Goal: Task Accomplishment & Management: Manage account settings

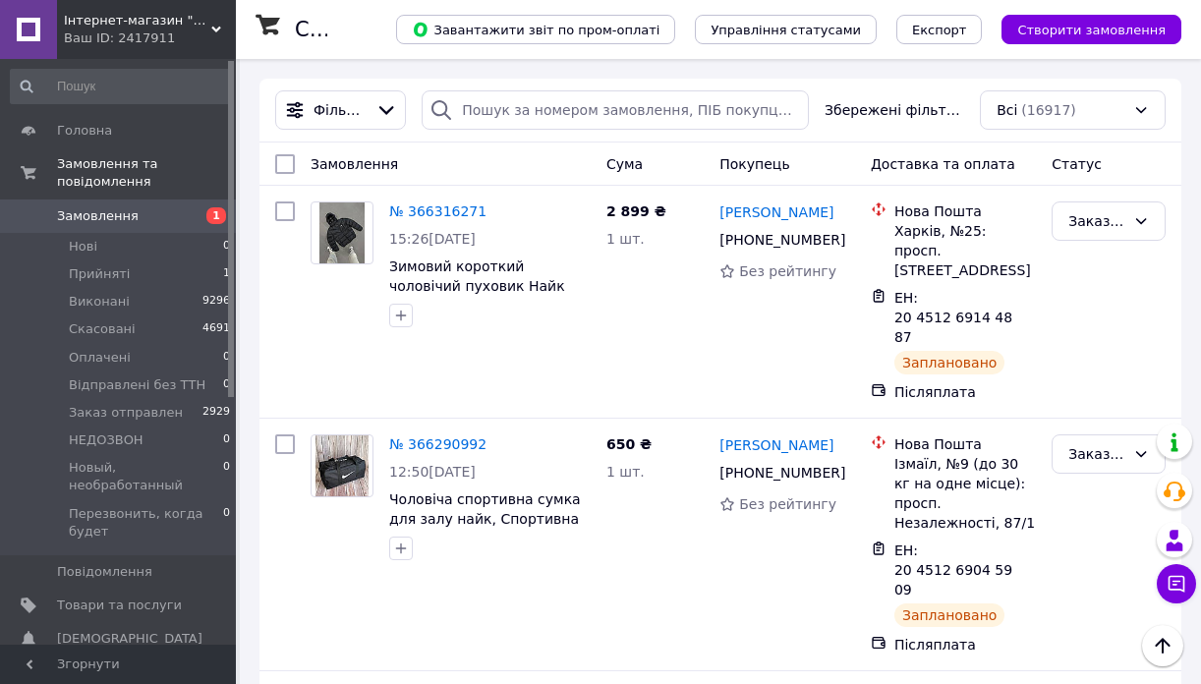
scroll to position [520, 0]
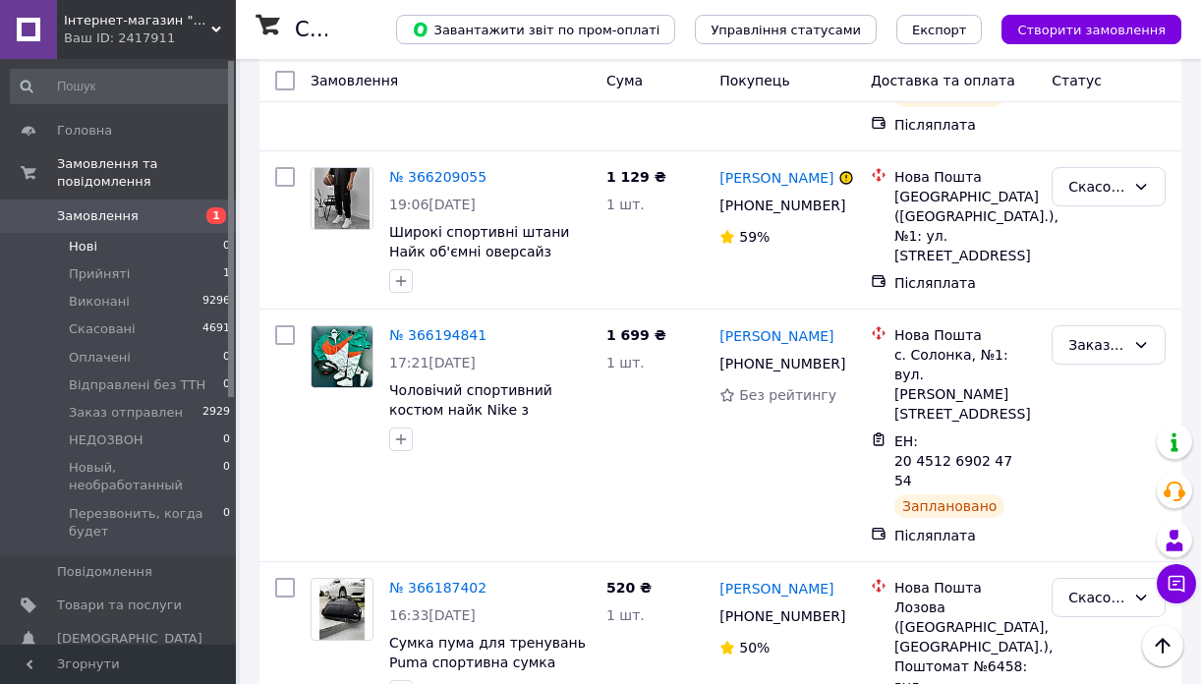
click at [77, 235] on li "Нові 0" at bounding box center [121, 247] width 242 height 28
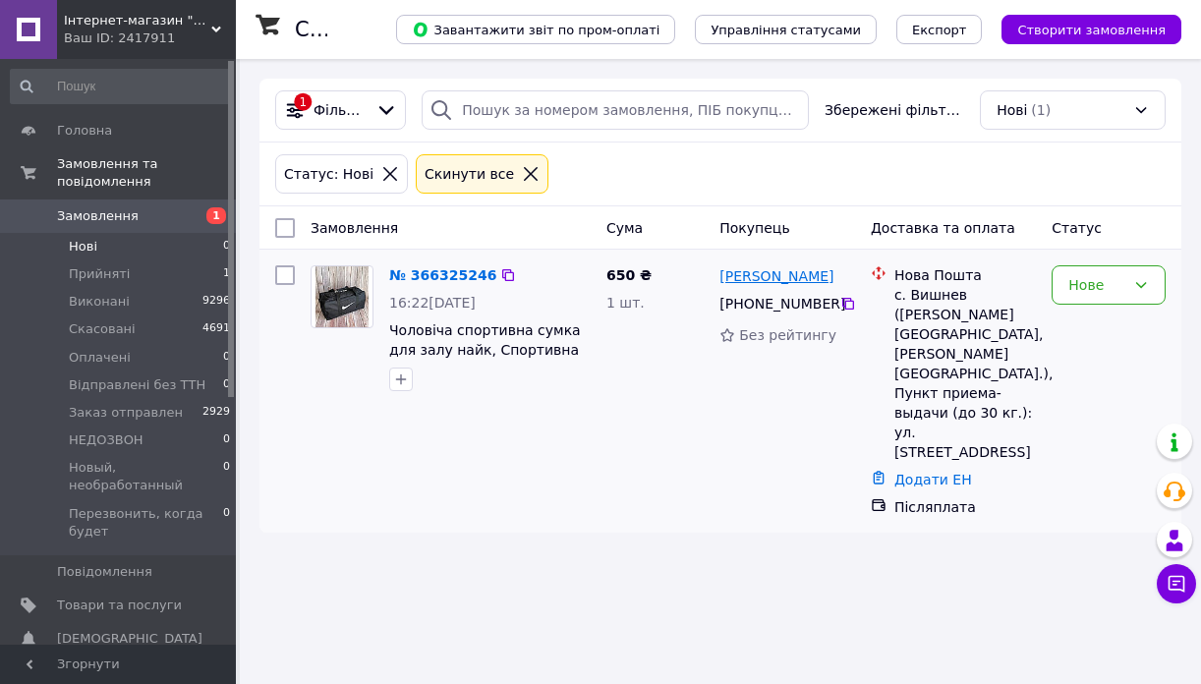
click at [762, 279] on link "[PERSON_NAME]" at bounding box center [777, 276] width 114 height 20
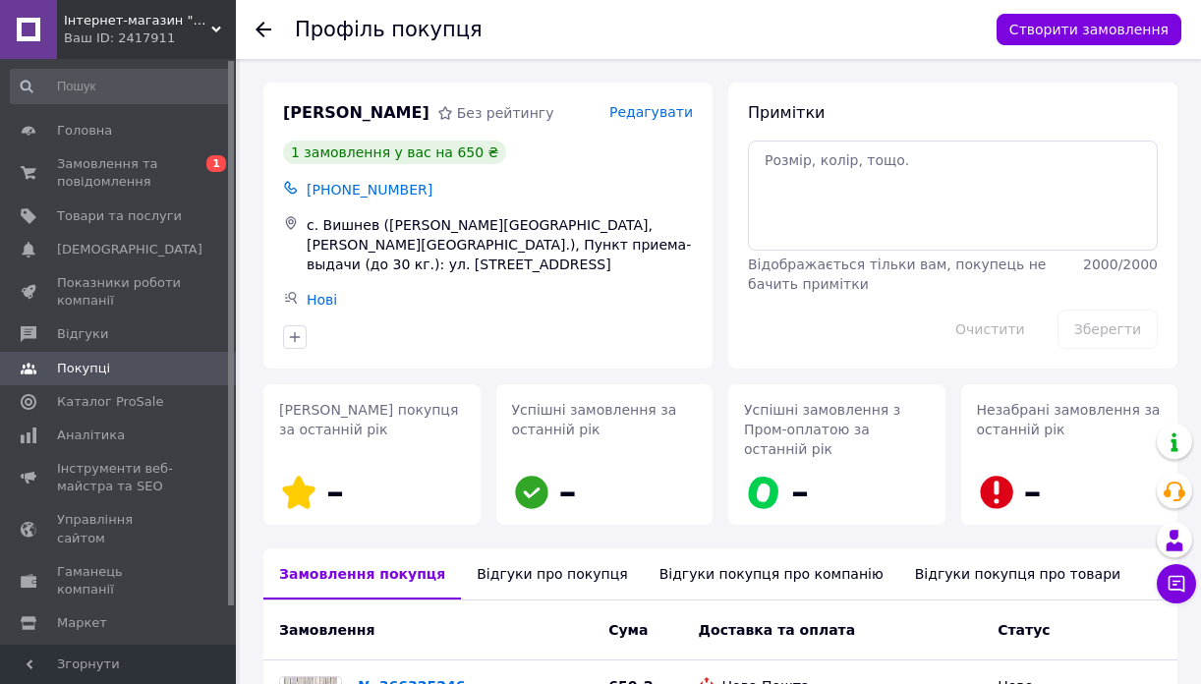
click at [210, 23] on span "Інтернет-магазин "Deep-Shop"" at bounding box center [137, 21] width 147 height 18
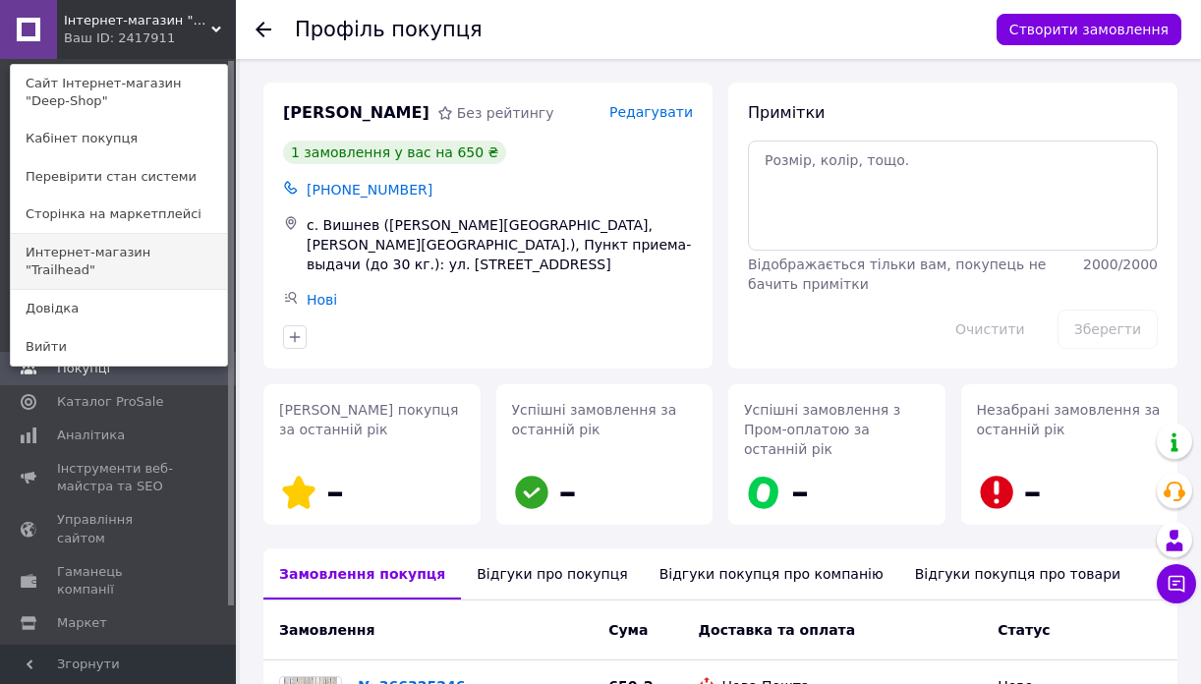
click at [152, 250] on link "Интернет-магазин "Trailhead"" at bounding box center [119, 261] width 216 height 55
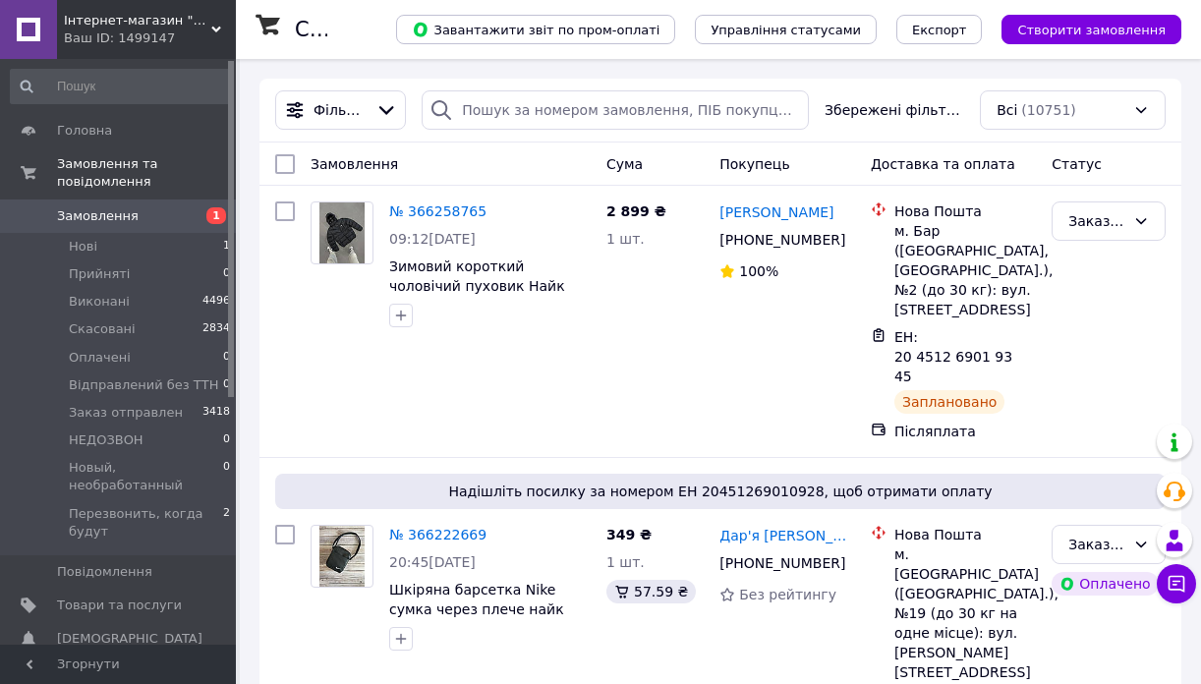
click at [135, 28] on span "Інтернет-магазин "Trailhead"" at bounding box center [137, 21] width 147 height 18
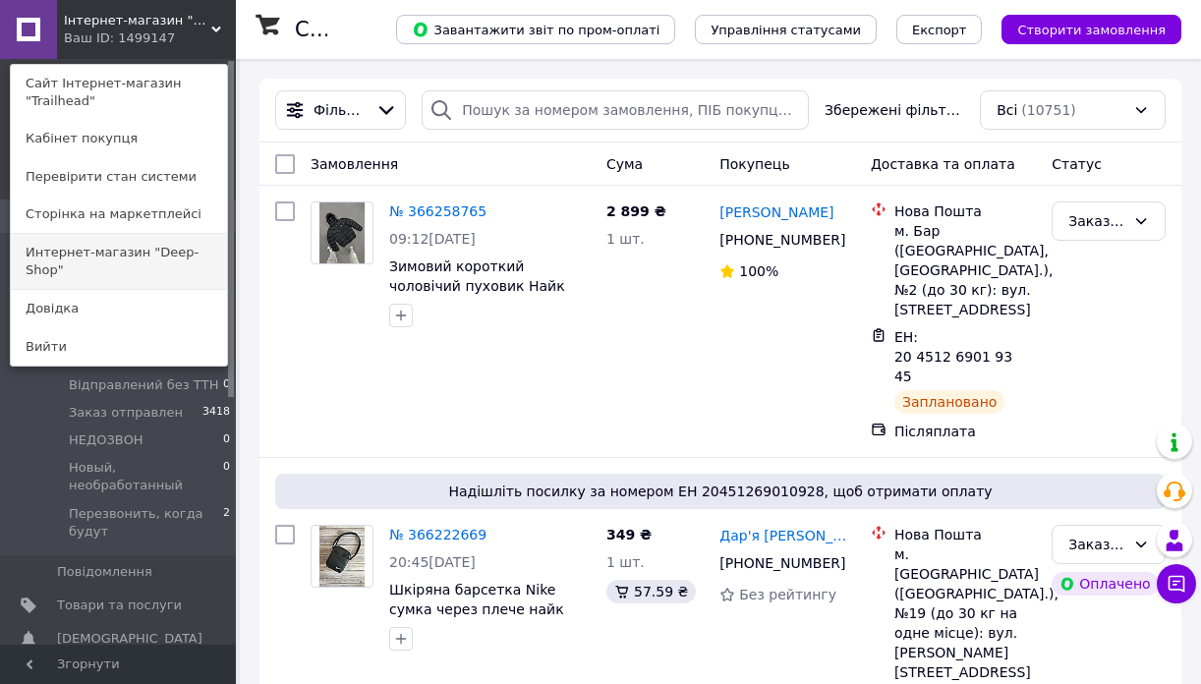
click at [70, 262] on link "Интернет-магазин "Deep-Shop"" at bounding box center [119, 261] width 216 height 55
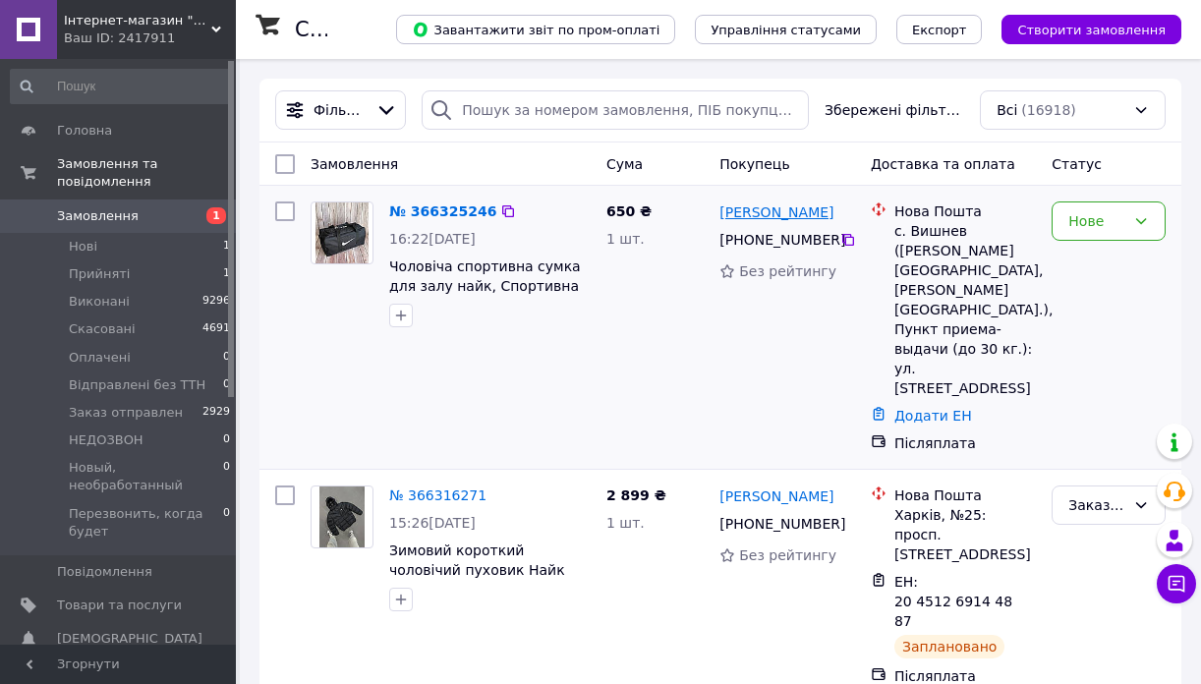
click at [739, 215] on link "[PERSON_NAME]" at bounding box center [777, 212] width 114 height 20
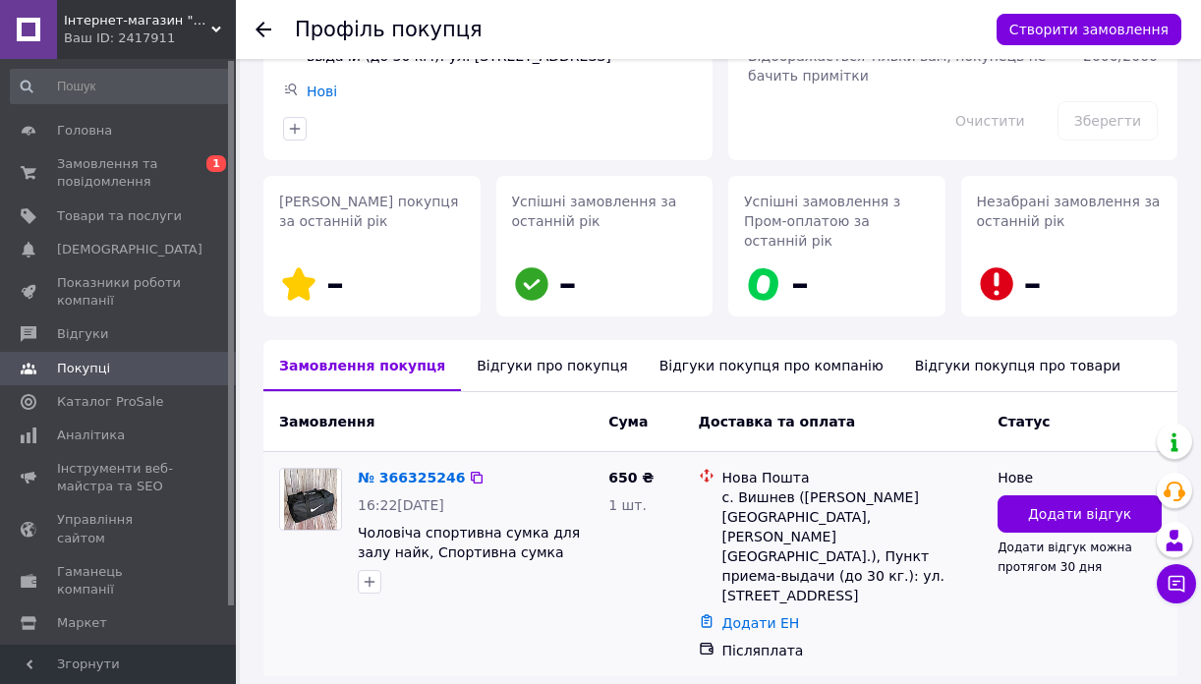
scroll to position [207, 0]
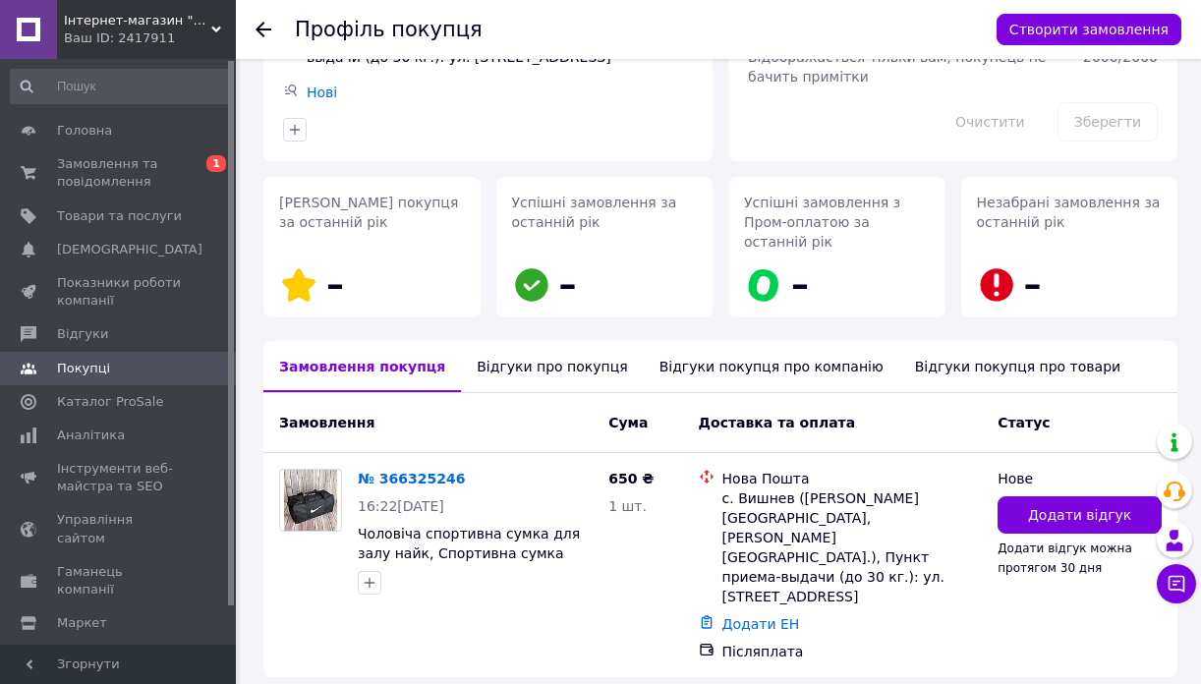
click at [529, 345] on div "Відгуки про покупця" at bounding box center [552, 366] width 182 height 51
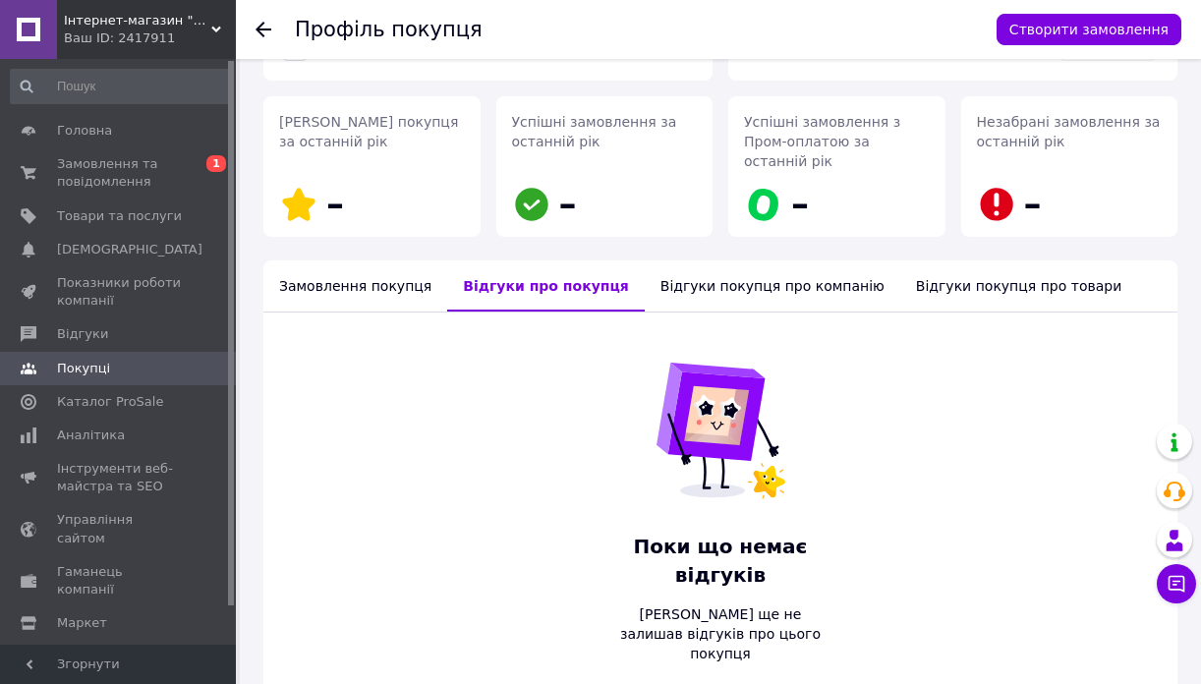
click at [373, 272] on div "Замовлення покупця" at bounding box center [355, 285] width 184 height 51
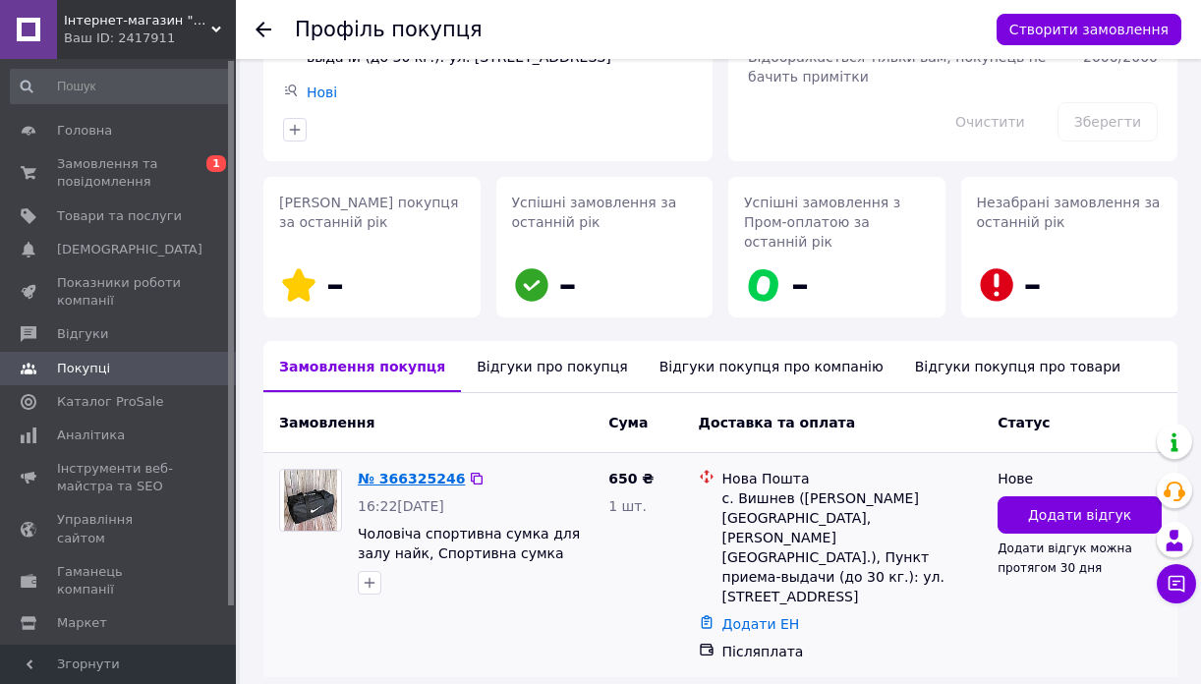
click at [378, 471] on link "№ 366325246" at bounding box center [411, 479] width 107 height 16
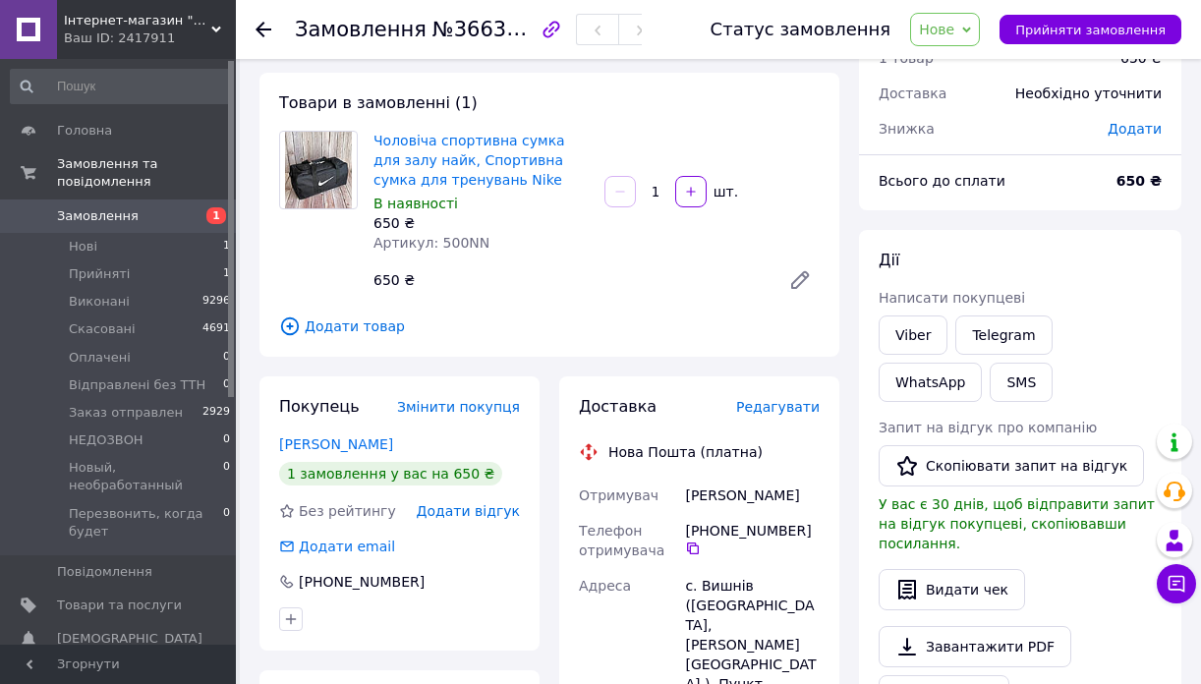
scroll to position [96, 0]
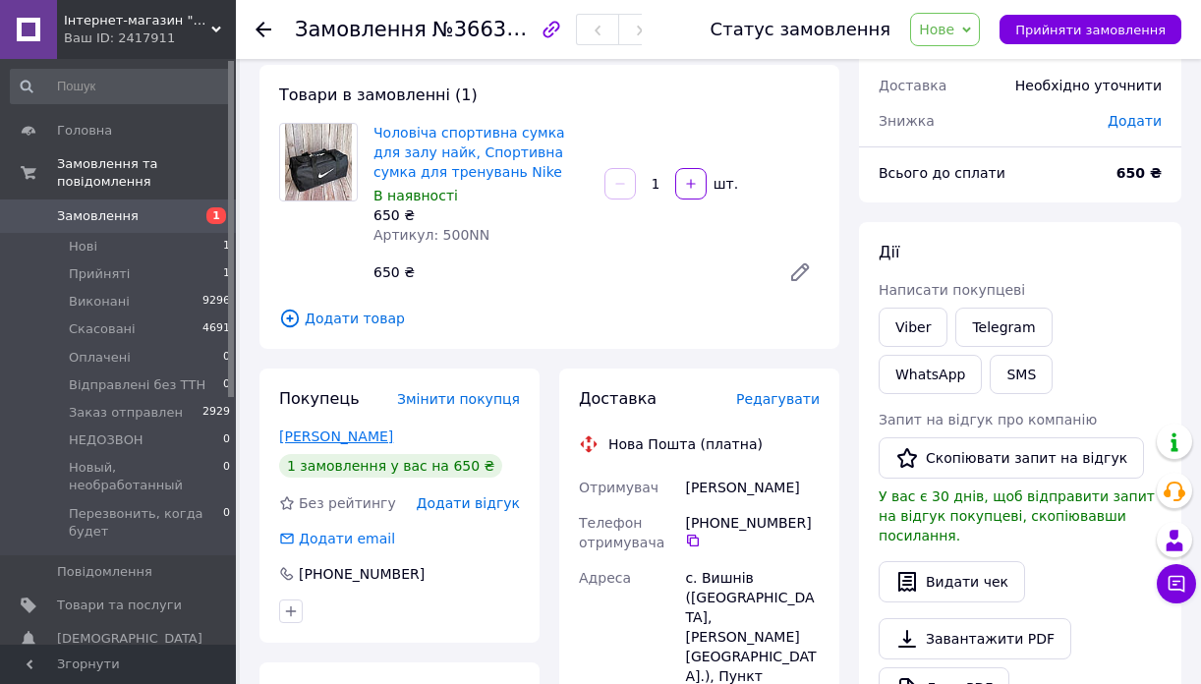
click at [304, 439] on link "[PERSON_NAME]" at bounding box center [336, 437] width 114 height 16
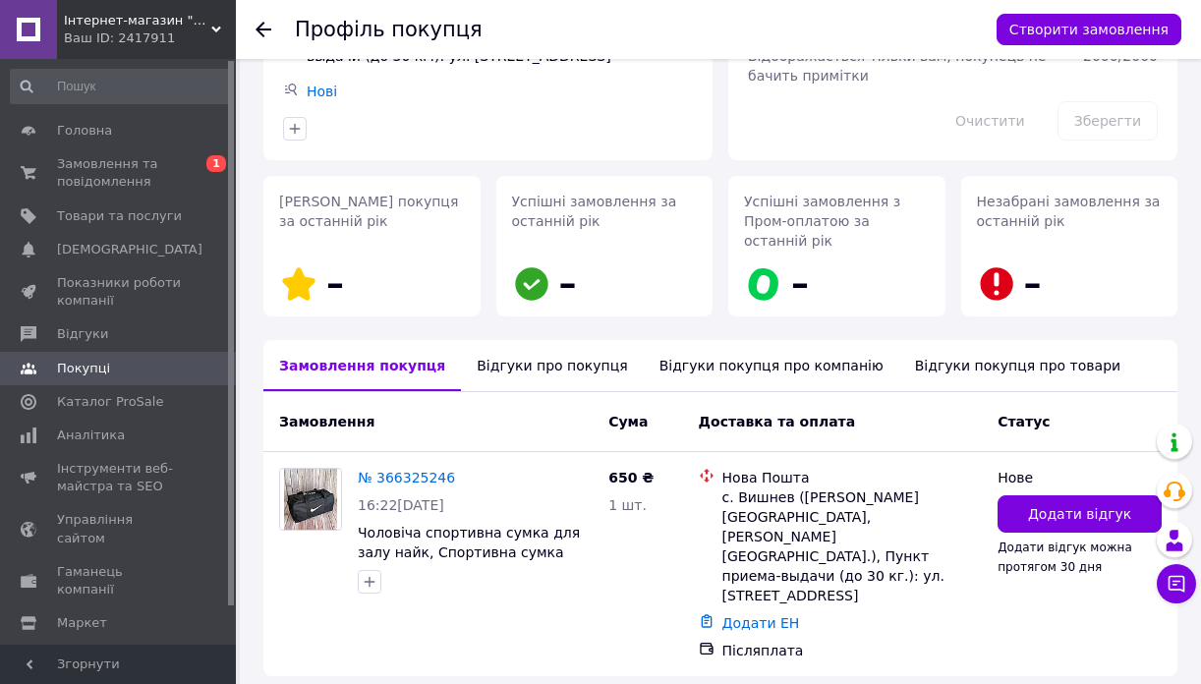
click at [563, 350] on div "Відгуки про покупця" at bounding box center [552, 365] width 182 height 51
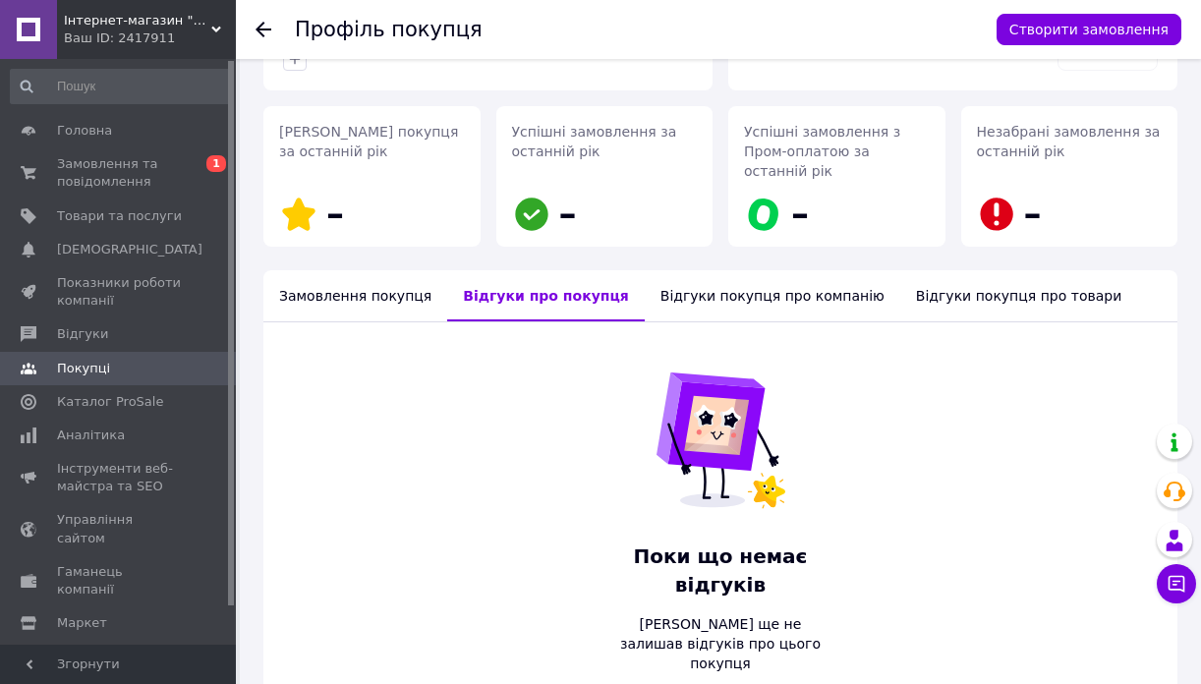
click at [379, 279] on div "Замовлення покупця" at bounding box center [355, 295] width 184 height 51
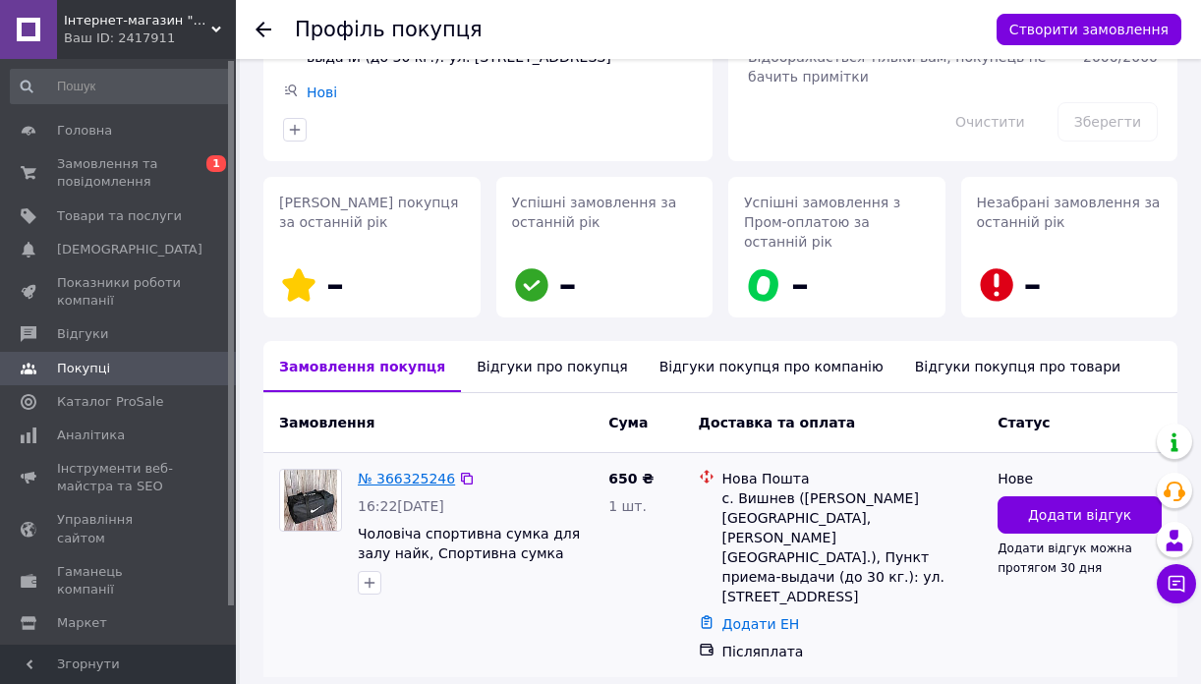
click at [378, 471] on link "№ 366325246" at bounding box center [406, 479] width 97 height 16
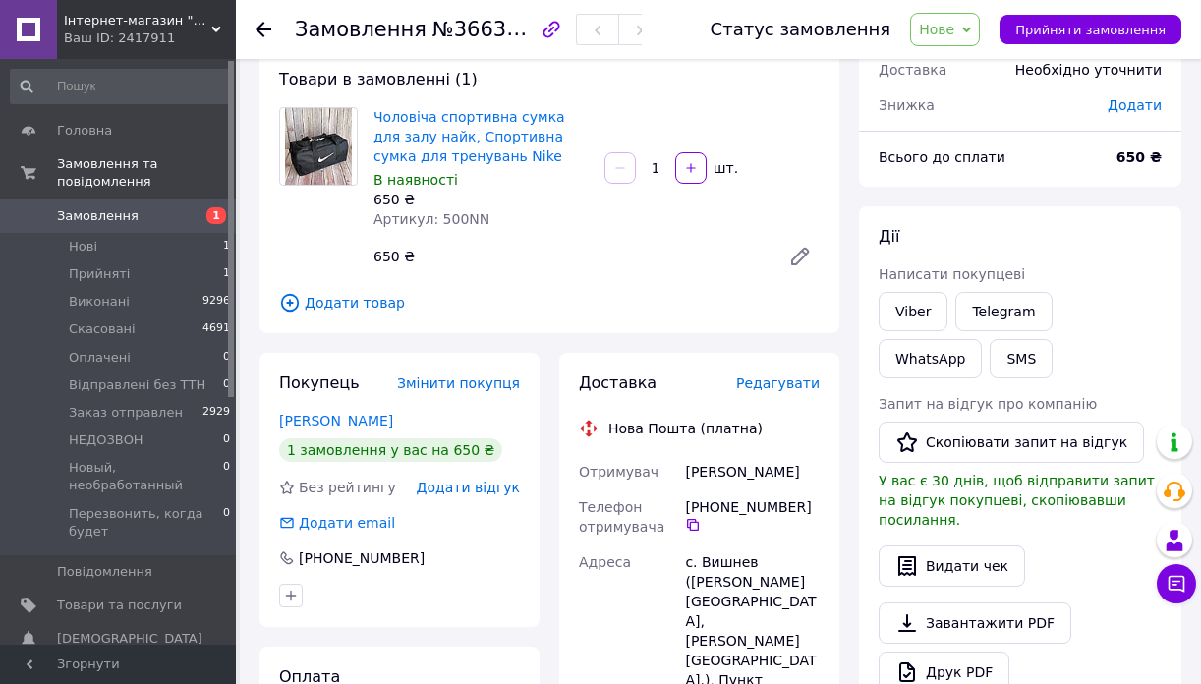
scroll to position [138, 0]
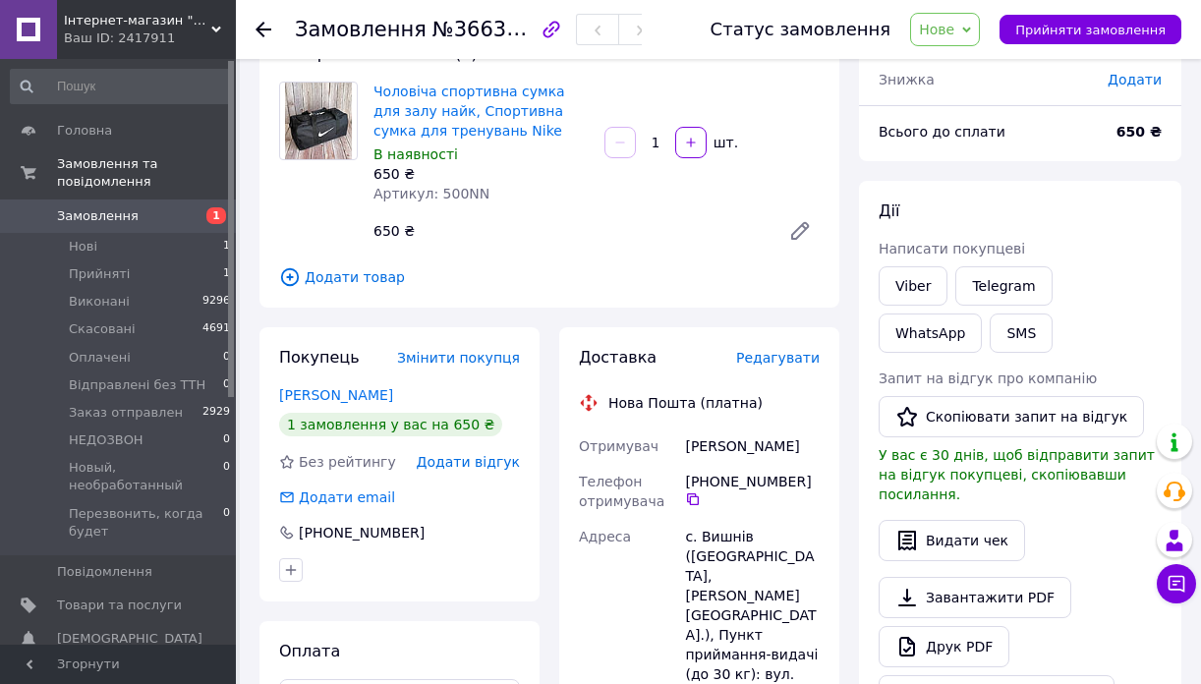
click at [788, 365] on span "Редагувати" at bounding box center [778, 358] width 84 height 16
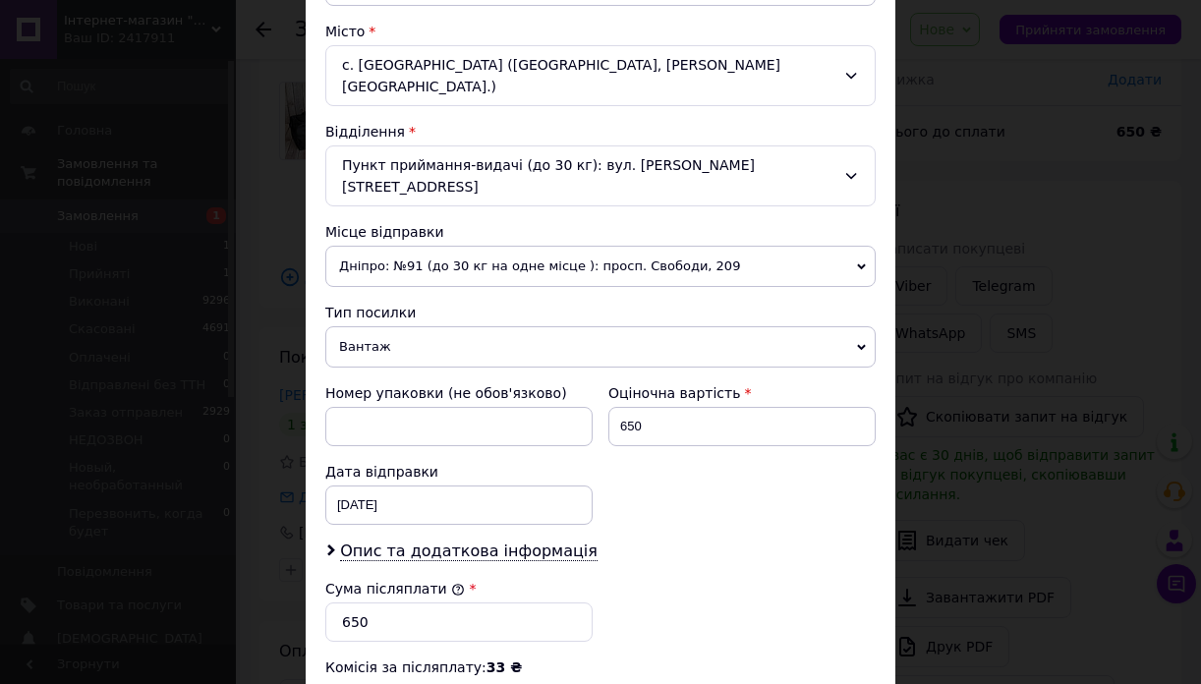
scroll to position [774, 0]
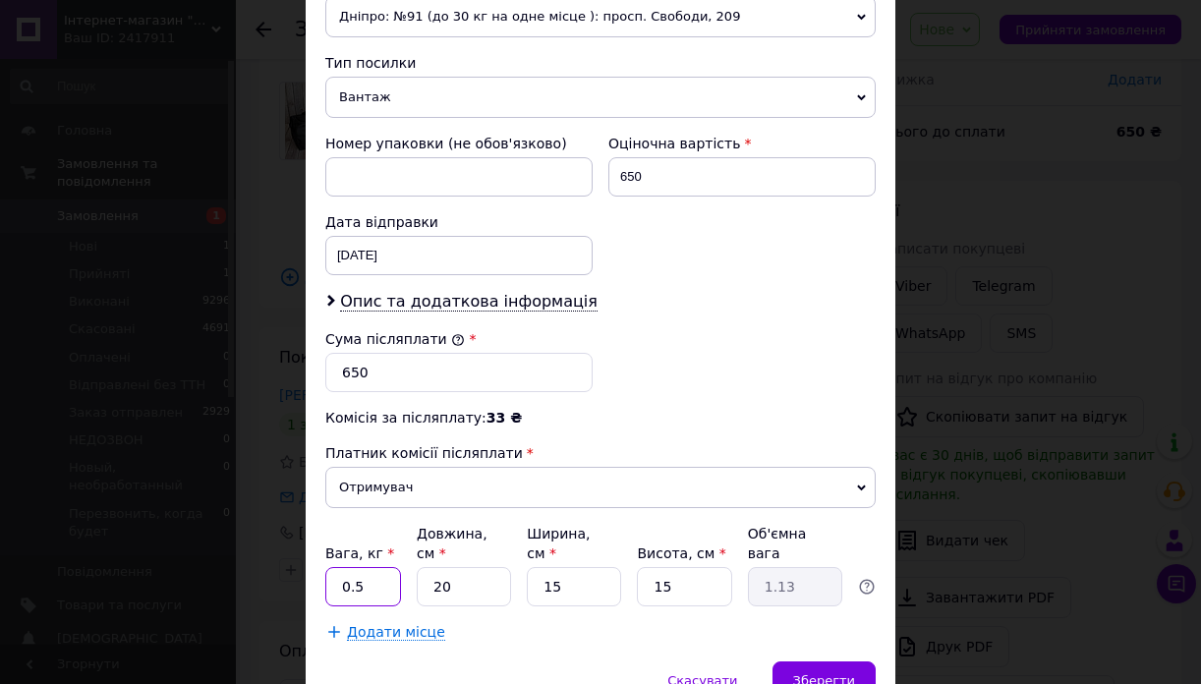
drag, startPoint x: 377, startPoint y: 543, endPoint x: 319, endPoint y: 543, distance: 58.0
click at [319, 543] on div "Спосіб доставки Нова Пошта (платна) Платник Отримувач Відправник Прізвище отрим…" at bounding box center [601, 8] width 590 height 1306
type input "4"
click at [827, 673] on span "Зберегти" at bounding box center [824, 680] width 62 height 15
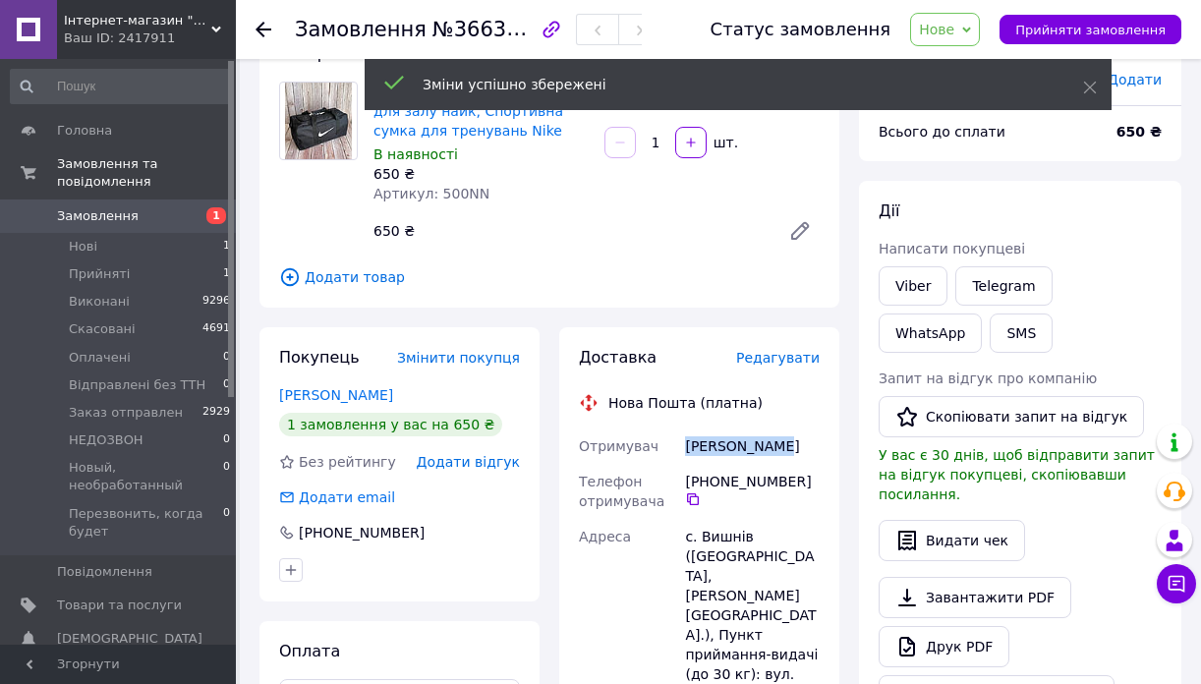
drag, startPoint x: 791, startPoint y: 446, endPoint x: 687, endPoint y: 446, distance: 104.2
click at [687, 446] on div "[PERSON_NAME]" at bounding box center [752, 446] width 143 height 35
copy div "[PERSON_NAME]"
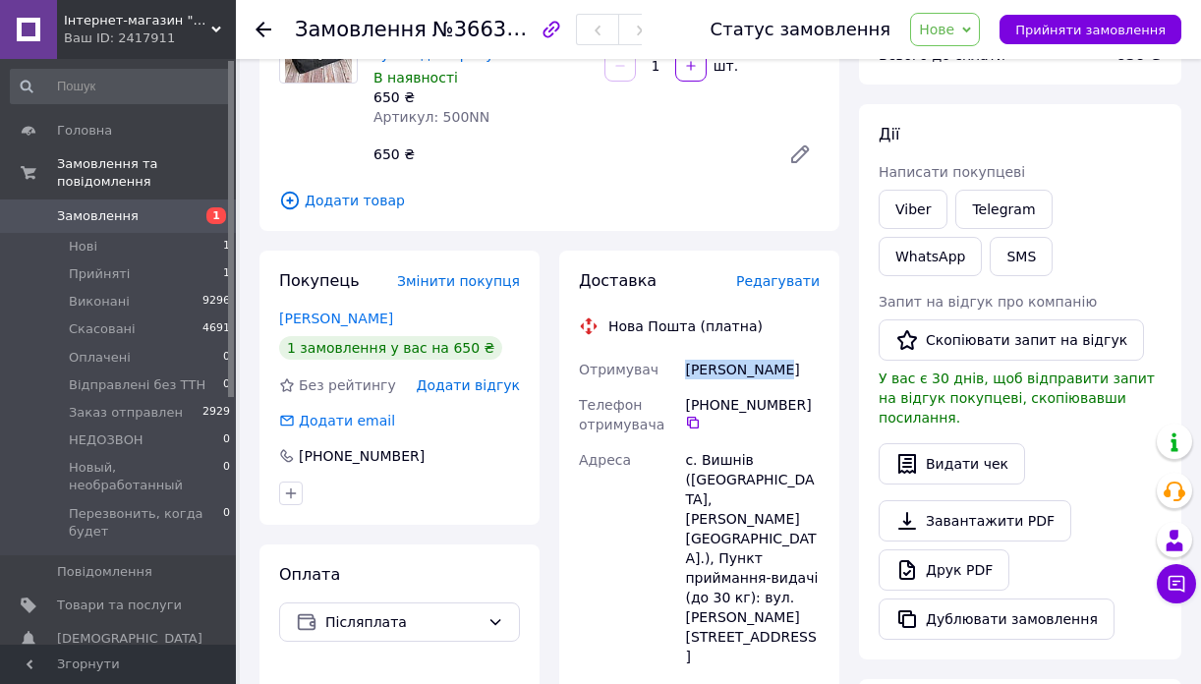
scroll to position [248, 0]
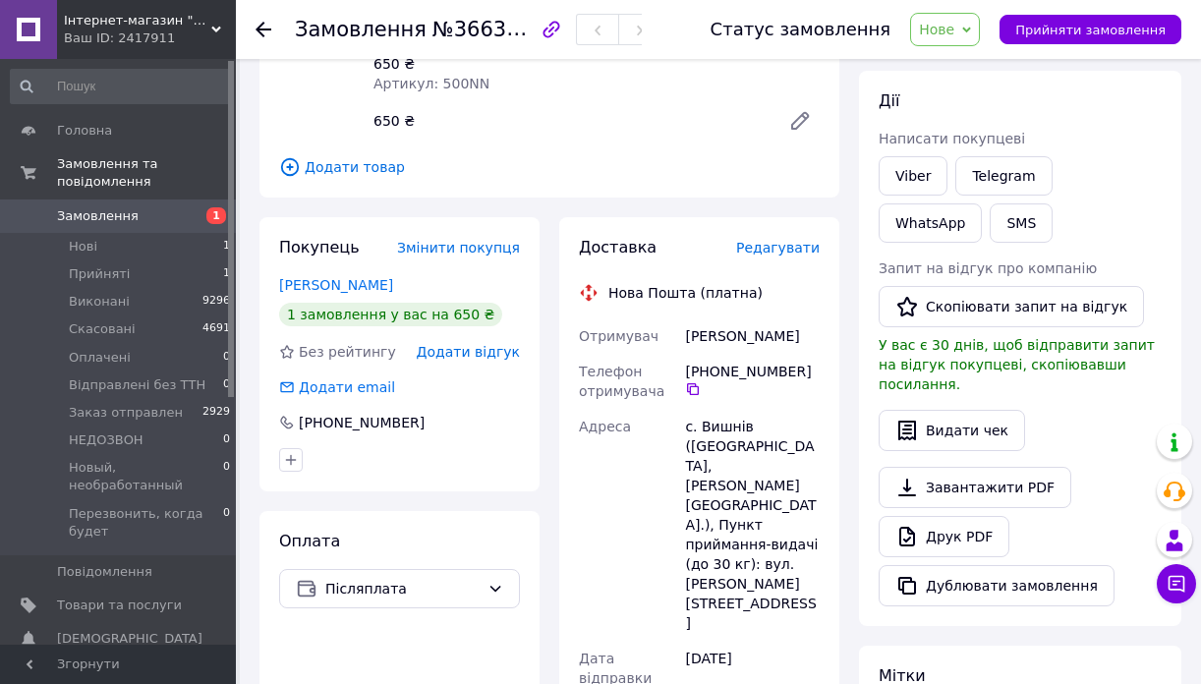
click at [744, 347] on div "[PERSON_NAME]" at bounding box center [752, 335] width 143 height 35
drag, startPoint x: 781, startPoint y: 334, endPoint x: 681, endPoint y: 334, distance: 100.3
click at [681, 334] on div "[PERSON_NAME]" at bounding box center [752, 335] width 143 height 35
copy div "[PERSON_NAME]"
click at [684, 392] on div "[PHONE_NUMBER]" at bounding box center [752, 381] width 143 height 55
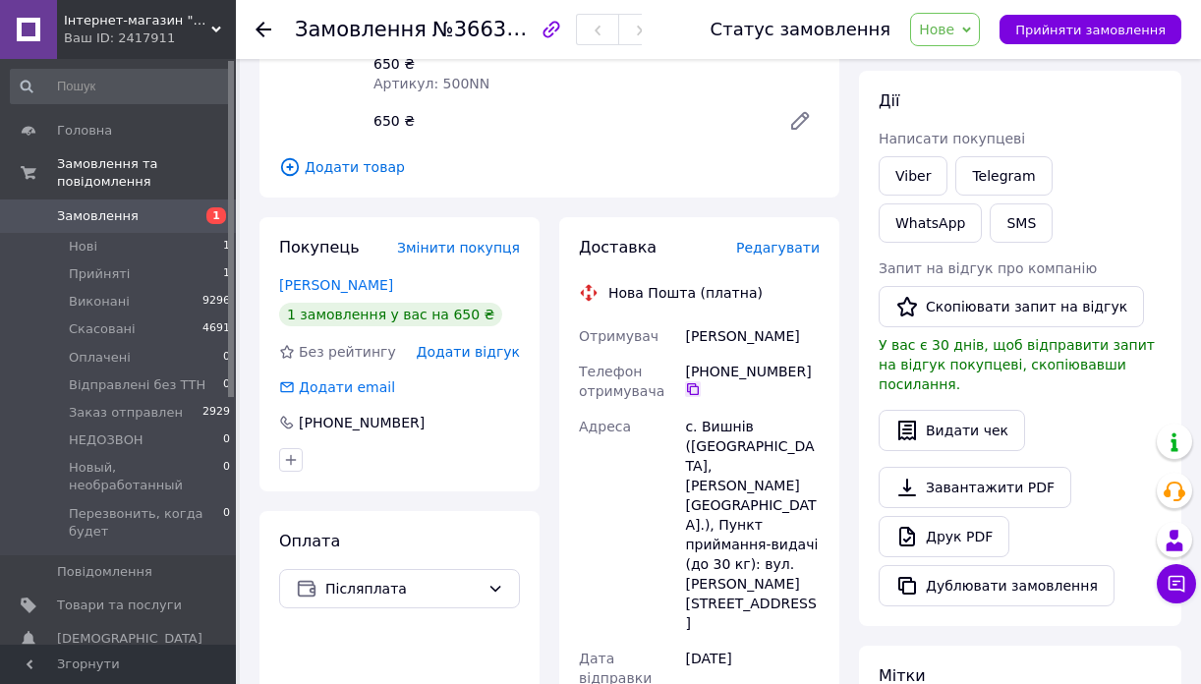
click at [690, 392] on icon at bounding box center [693, 389] width 16 height 16
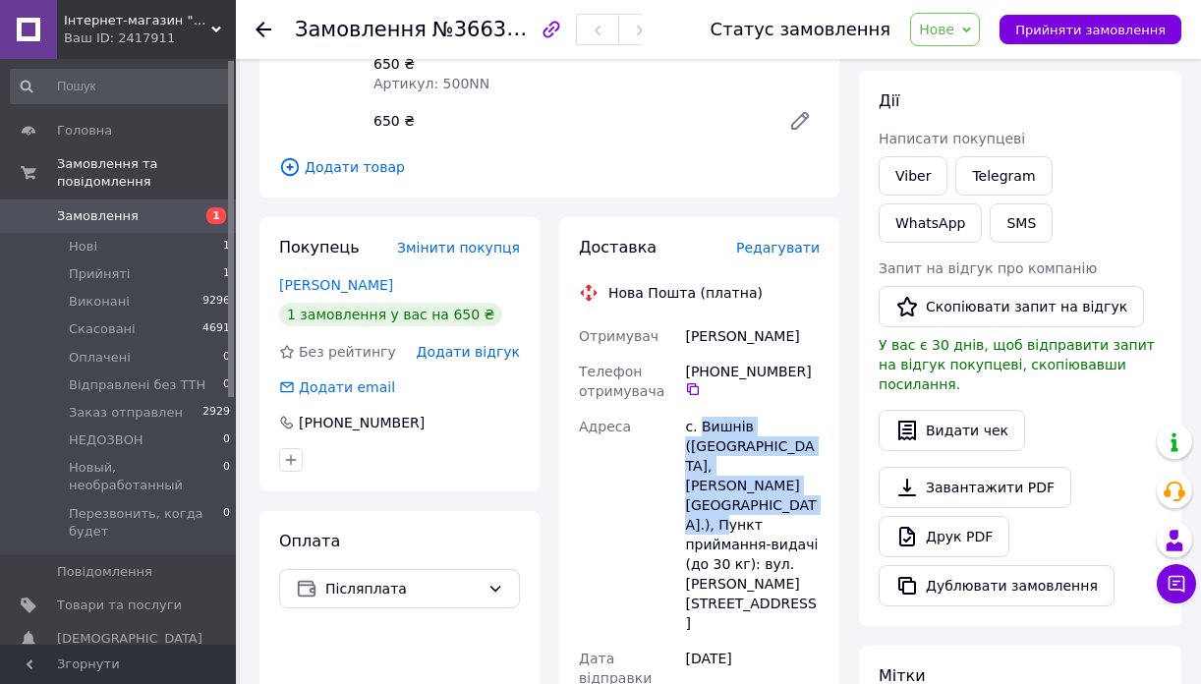
drag, startPoint x: 731, startPoint y: 502, endPoint x: 702, endPoint y: 421, distance: 86.8
click at [702, 421] on div "с. Вишнів ([GEOGRAPHIC_DATA], [PERSON_NAME][GEOGRAPHIC_DATA].), Пункт приймання…" at bounding box center [752, 525] width 143 height 232
copy div "Вишнів ([GEOGRAPHIC_DATA], [PERSON_NAME] р-н.), Пункт приймання-видачі"
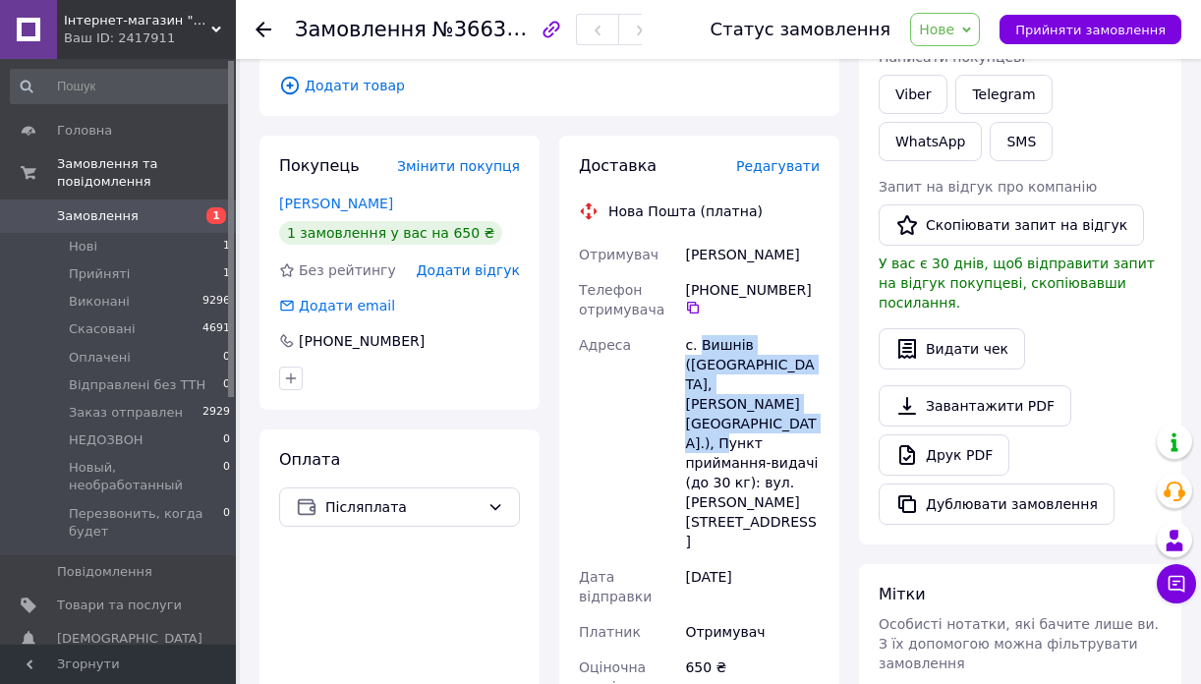
scroll to position [720, 0]
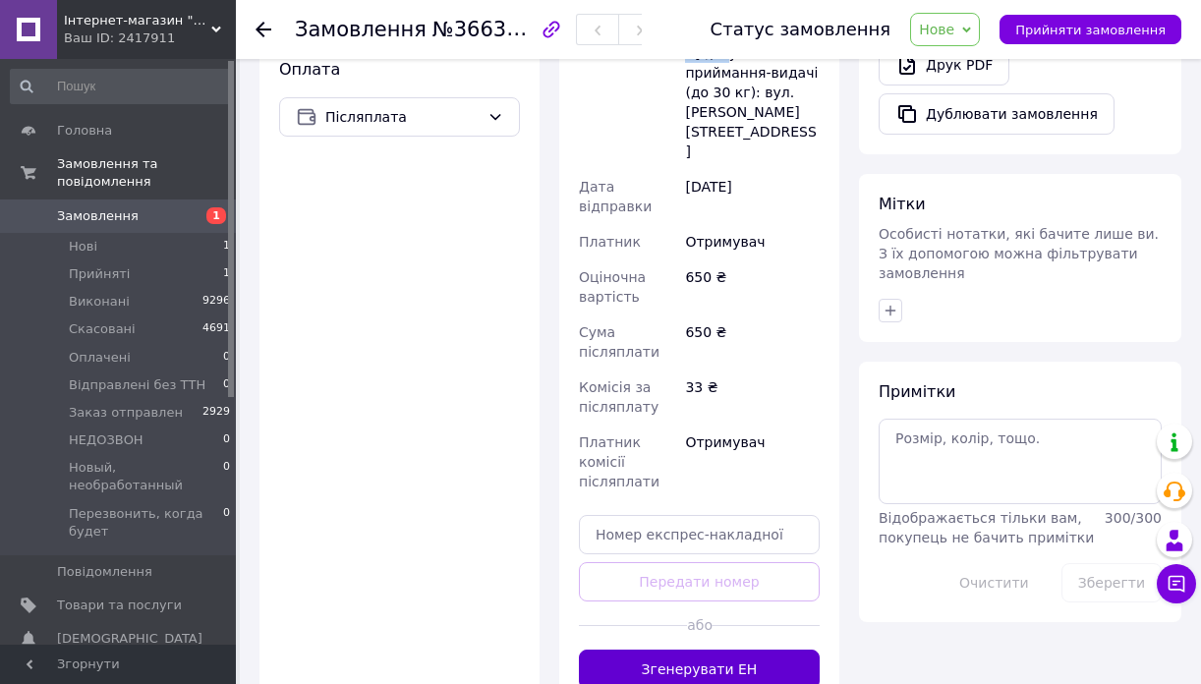
click at [762, 650] on button "Згенерувати ЕН" at bounding box center [699, 669] width 241 height 39
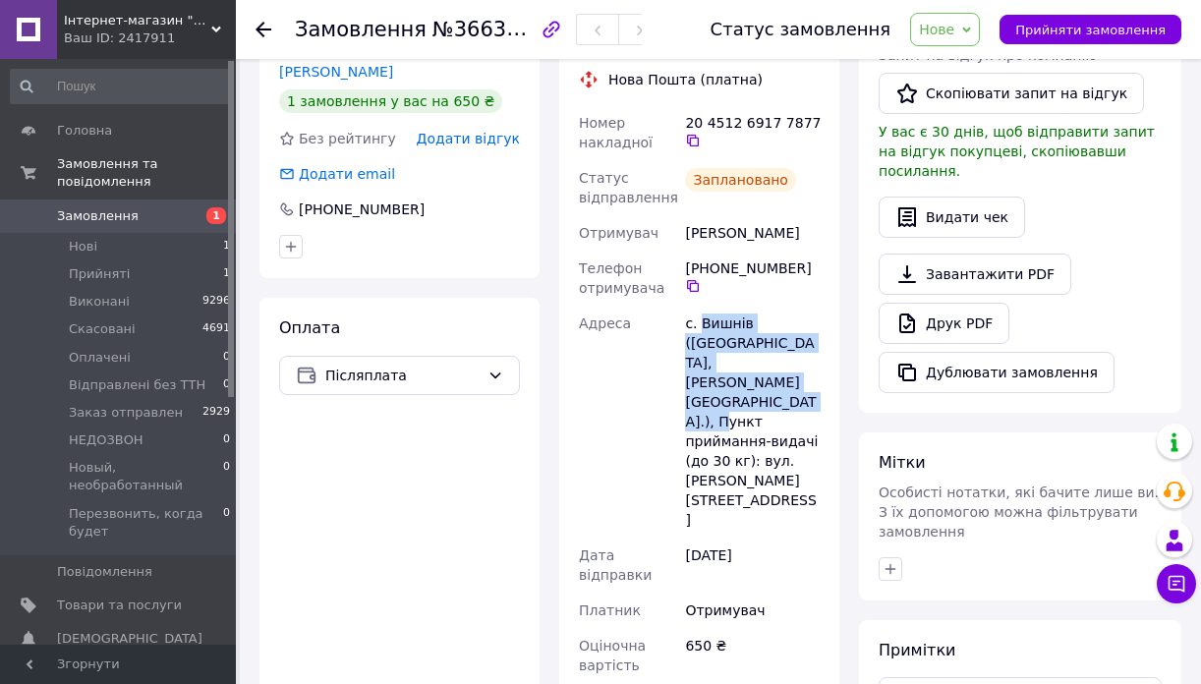
scroll to position [298, 0]
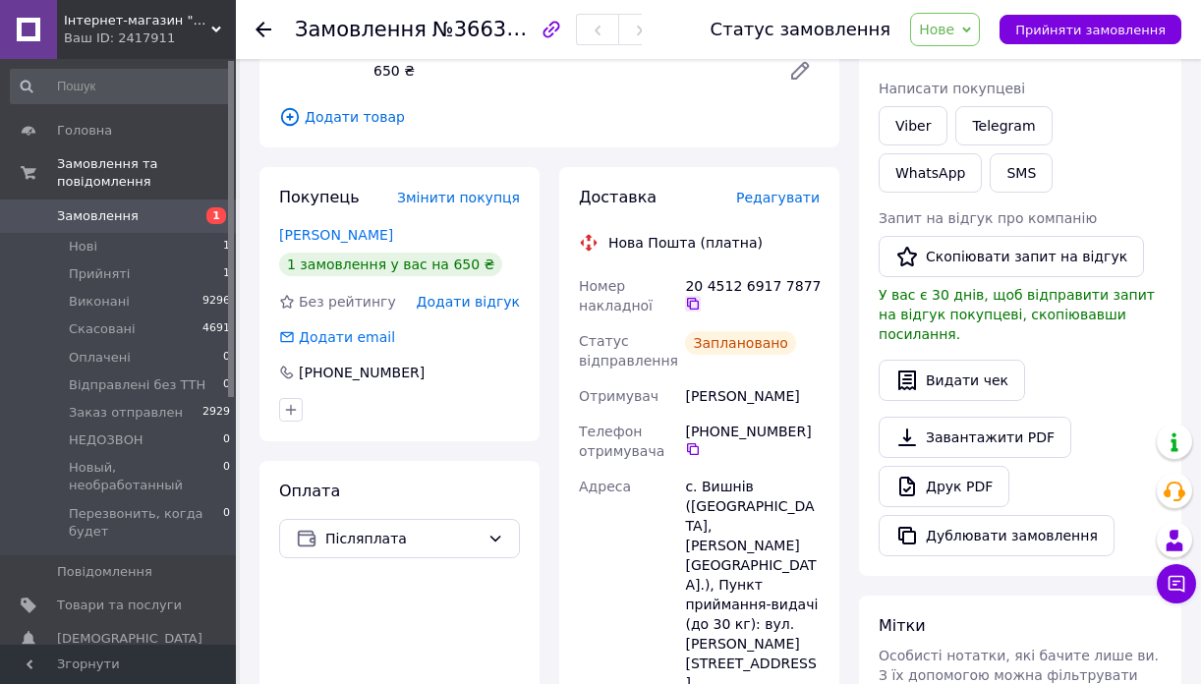
click at [695, 302] on icon at bounding box center [693, 304] width 16 height 16
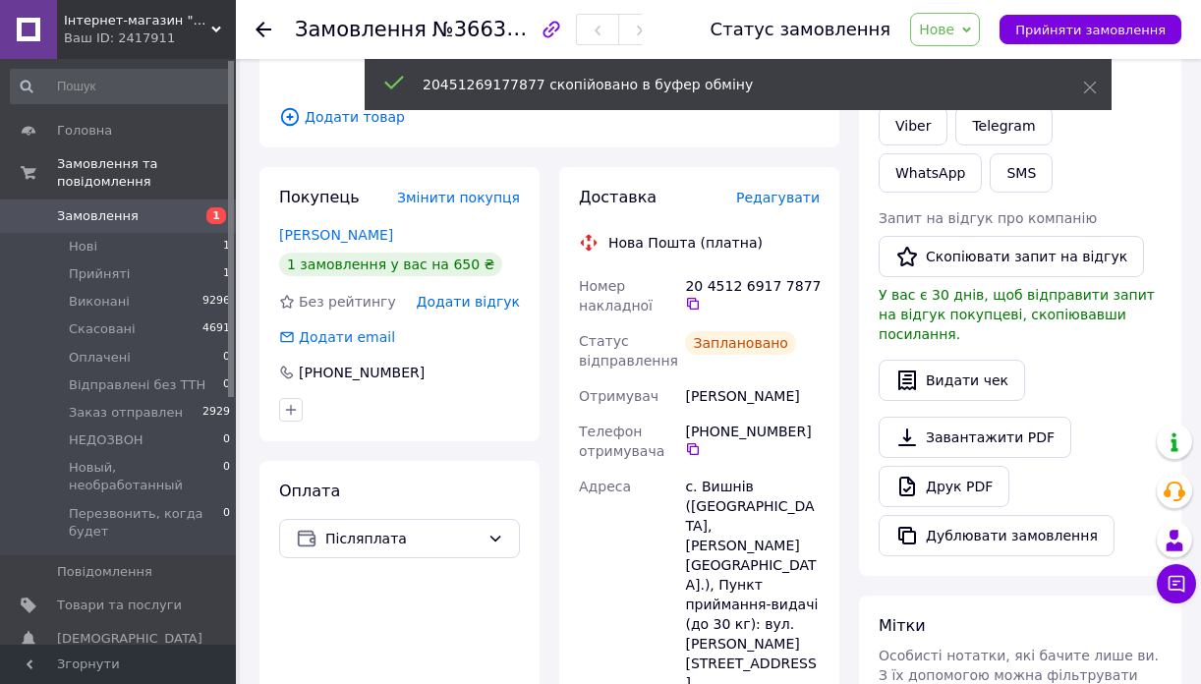
click at [944, 36] on span "Нове" at bounding box center [936, 30] width 35 height 16
click at [959, 218] on li "Заказ отправлен" at bounding box center [1010, 216] width 198 height 29
